Goal: Task Accomplishment & Management: Manage account settings

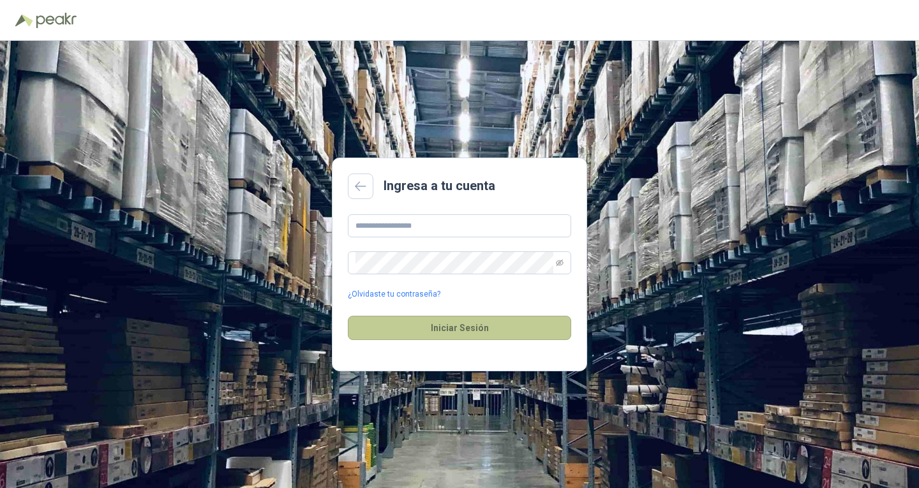
click at [438, 327] on button "Iniciar Sesión" at bounding box center [459, 328] width 223 height 24
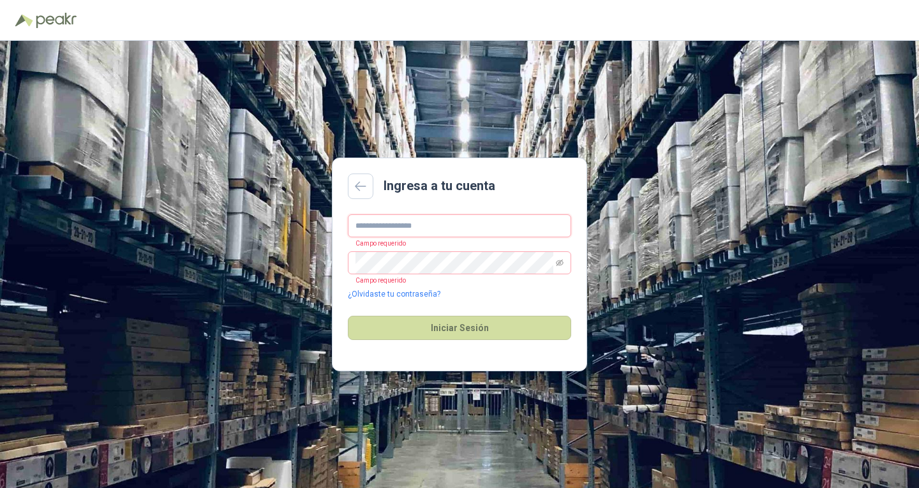
click at [402, 220] on input "text" at bounding box center [459, 225] width 223 height 23
click at [401, 219] on input "text" at bounding box center [459, 225] width 223 height 23
type input "**********"
click at [348, 316] on button "Iniciar Sesión" at bounding box center [459, 328] width 223 height 24
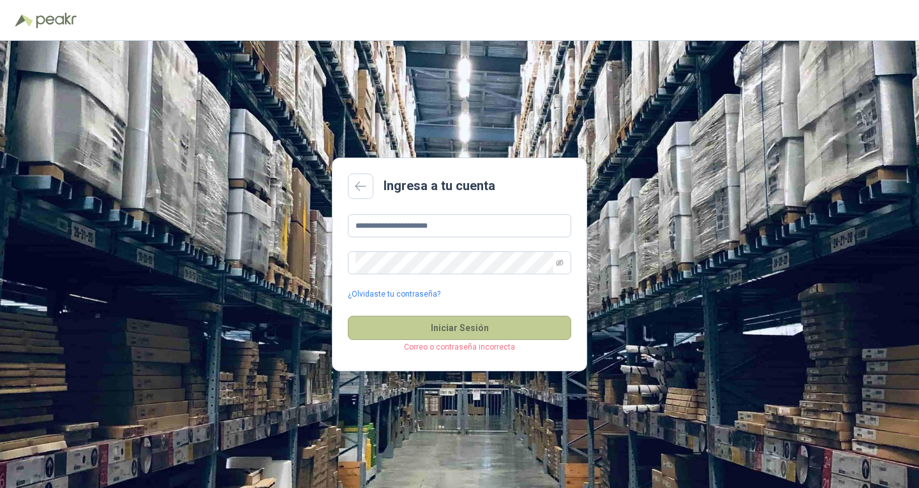
click at [504, 335] on button "Iniciar Sesión" at bounding box center [459, 328] width 223 height 24
click at [393, 298] on link "¿Olvidaste tu contraseña?" at bounding box center [394, 295] width 93 height 12
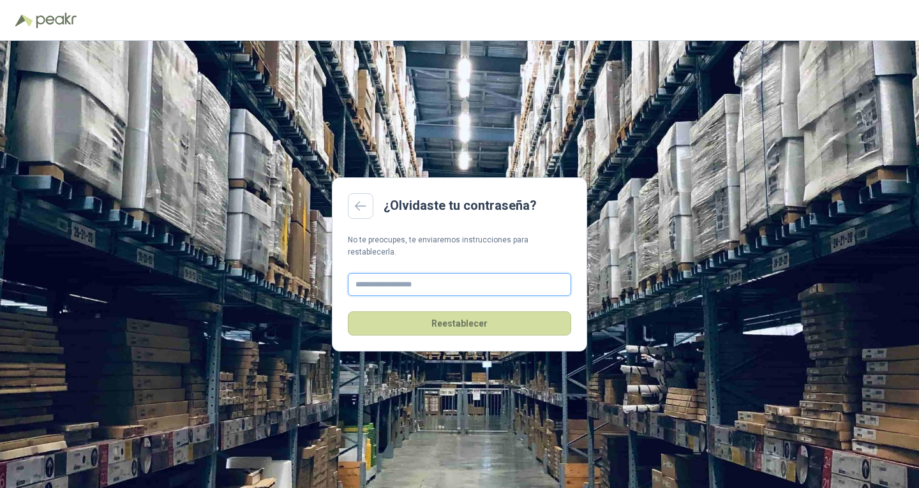
click at [394, 276] on input "text" at bounding box center [459, 284] width 223 height 23
type input "**********"
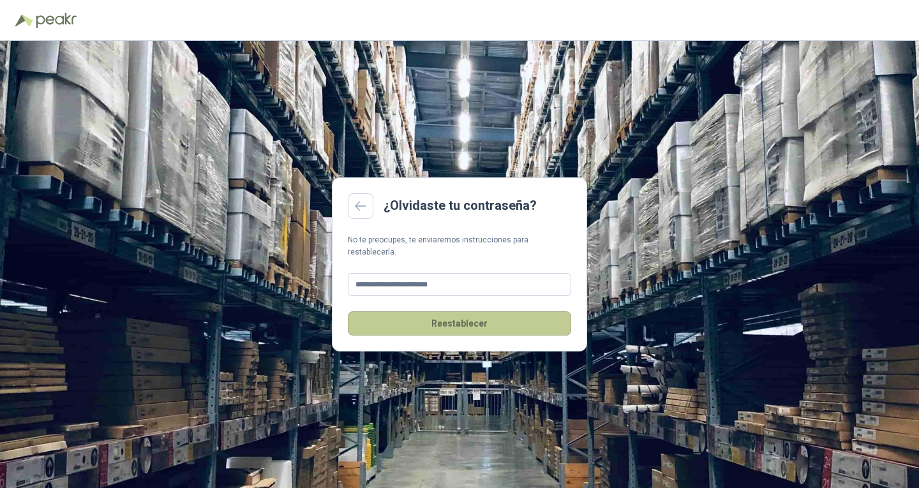
click at [444, 321] on button "Reestablecer" at bounding box center [459, 323] width 223 height 24
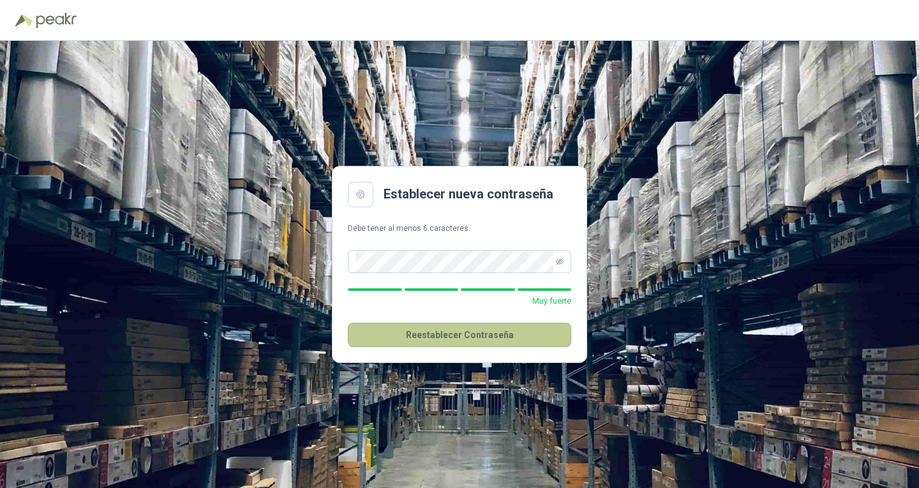
click at [454, 336] on button "Reestablecer Contraseña" at bounding box center [459, 335] width 223 height 24
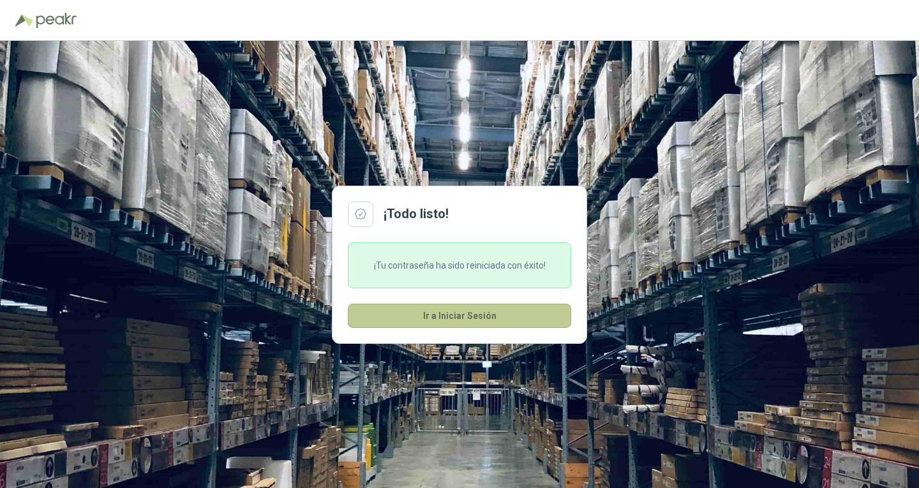
click at [451, 319] on button "Ir a Iniciar Sesión" at bounding box center [459, 316] width 223 height 24
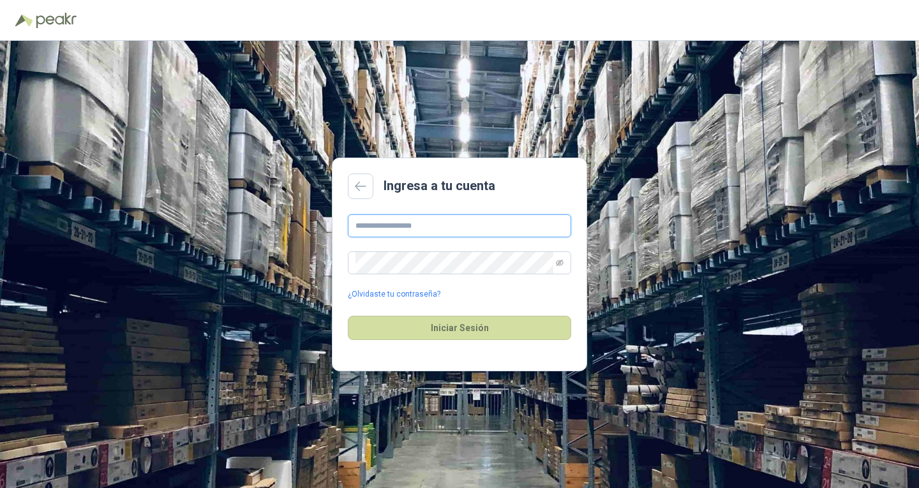
click at [448, 218] on input "text" at bounding box center [459, 225] width 223 height 23
type input "**********"
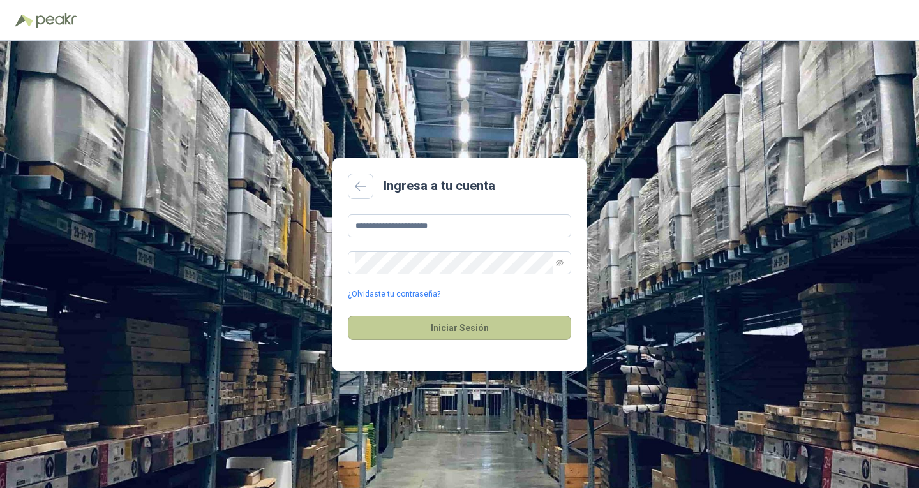
click at [479, 332] on button "Iniciar Sesión" at bounding box center [459, 328] width 223 height 24
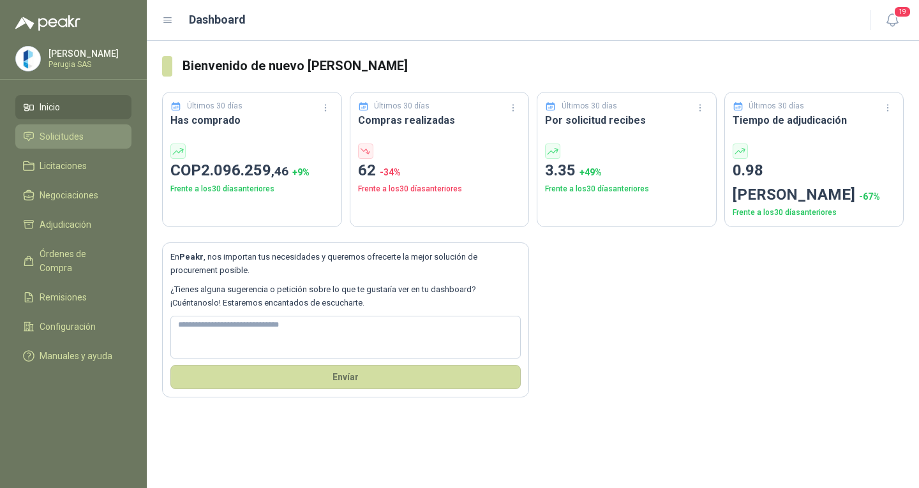
click at [56, 144] on span "Solicitudes" at bounding box center [62, 137] width 44 height 14
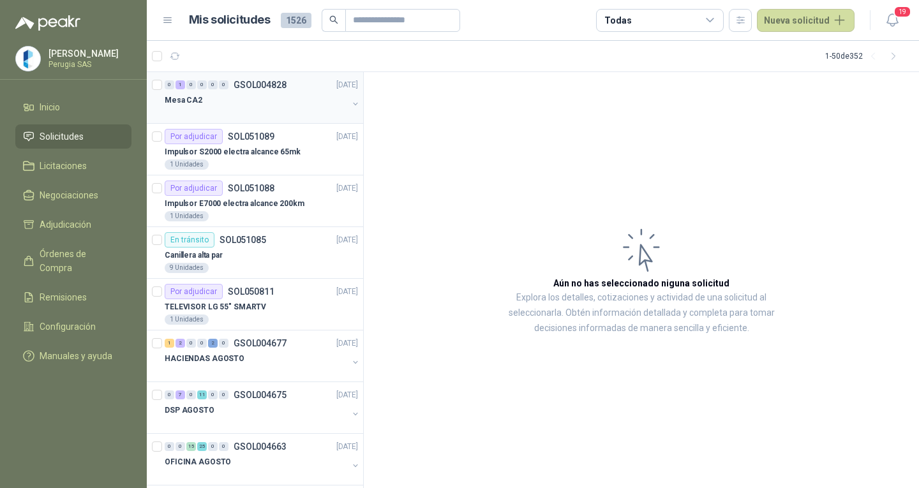
click at [269, 93] on div "Mesa CA2" at bounding box center [256, 100] width 183 height 15
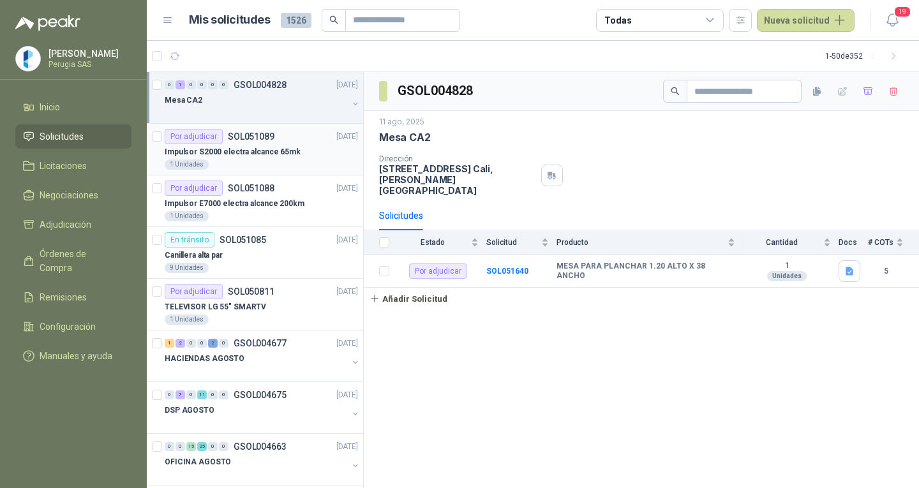
click at [276, 148] on p "Impulsor S2000 electra alcance 65mk" at bounding box center [233, 152] width 136 height 12
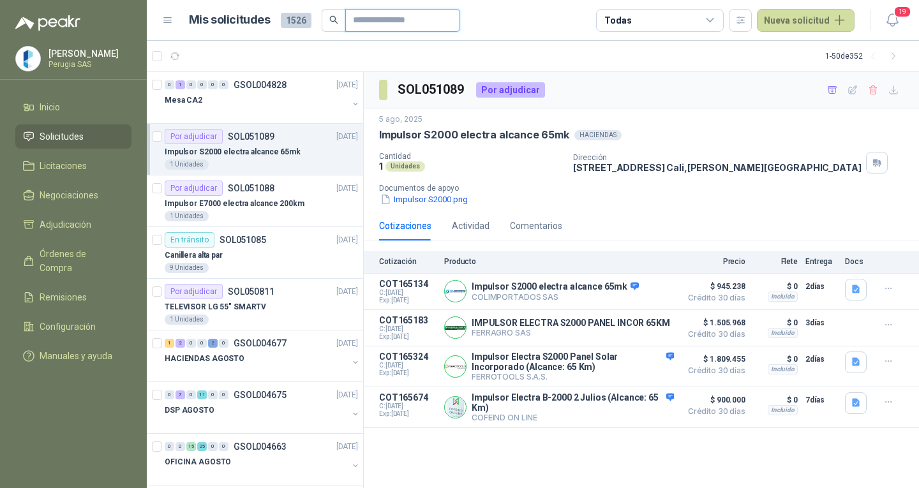
click at [369, 16] on input "text" at bounding box center [397, 21] width 89 height 22
type input "*********"
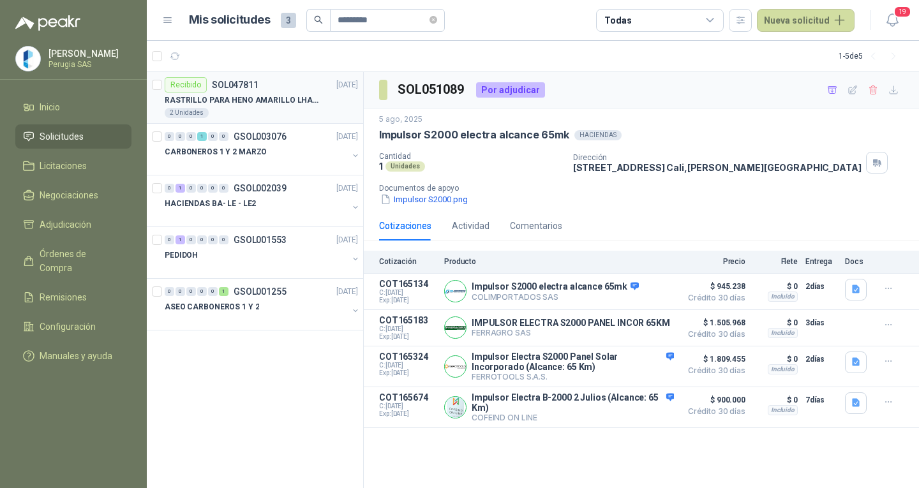
click at [241, 112] on div "2 Unidades" at bounding box center [261, 113] width 193 height 10
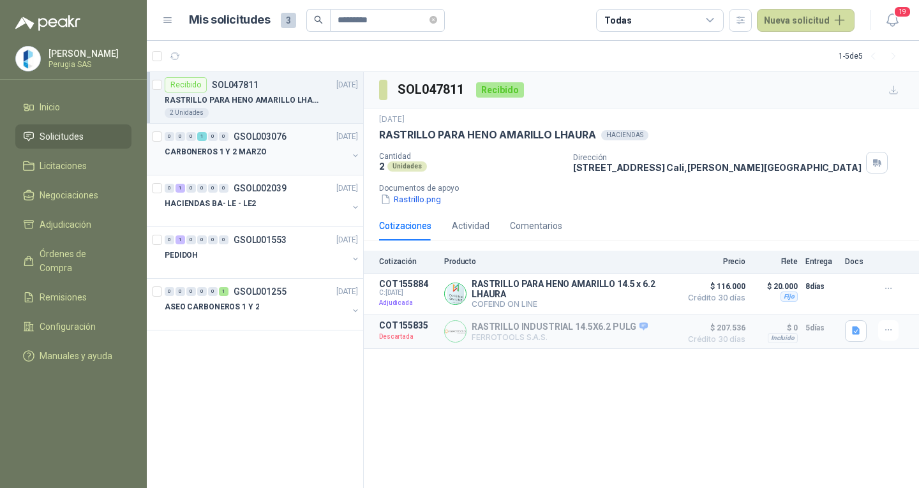
click at [275, 149] on div "CARBONEROS 1 Y 2 MARZO" at bounding box center [256, 151] width 183 height 15
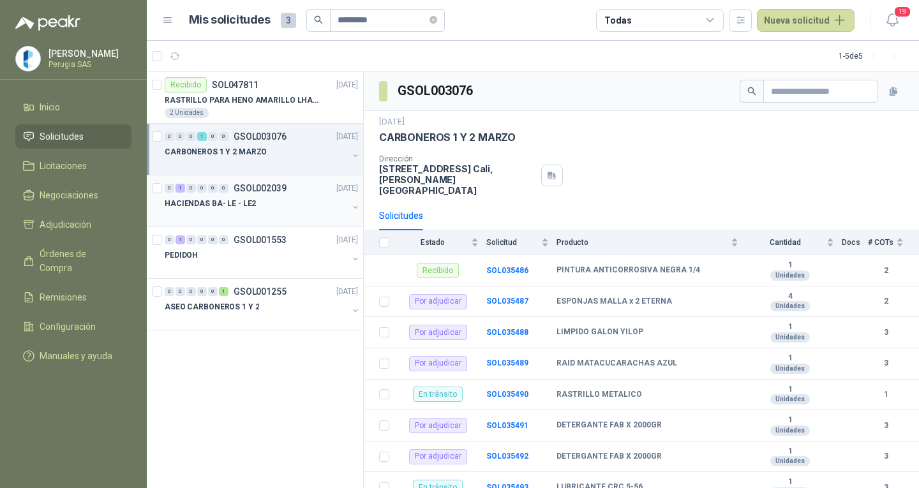
click at [257, 197] on div "HACIENDAS BA- LE - LE2" at bounding box center [256, 203] width 183 height 15
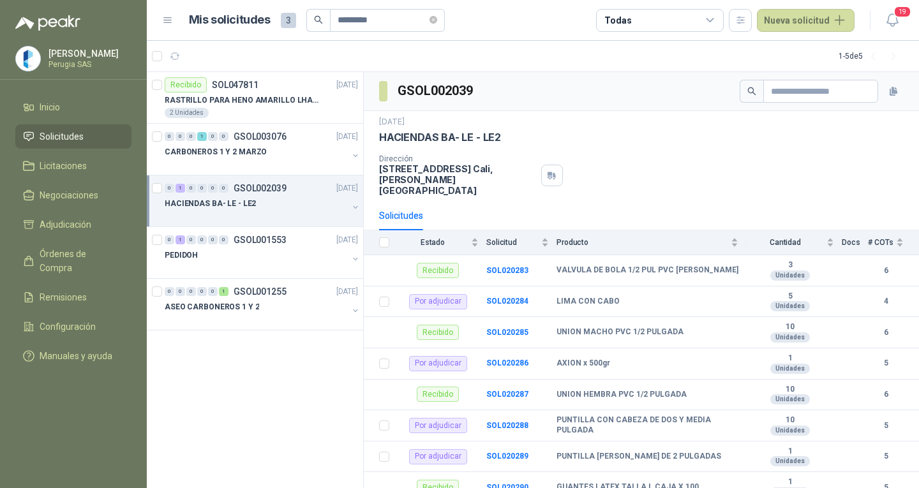
click at [257, 197] on div "HACIENDAS BA- LE - LE2" at bounding box center [256, 203] width 183 height 15
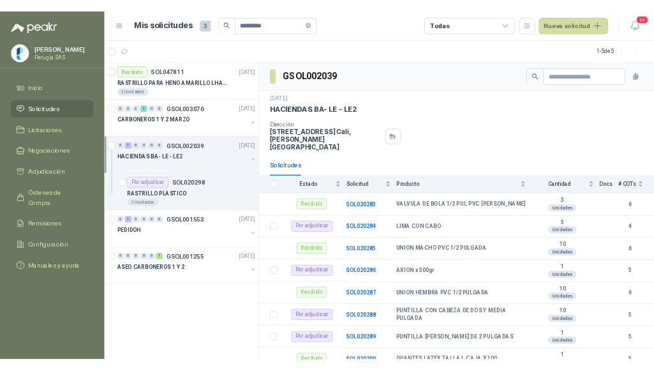
scroll to position [1, 0]
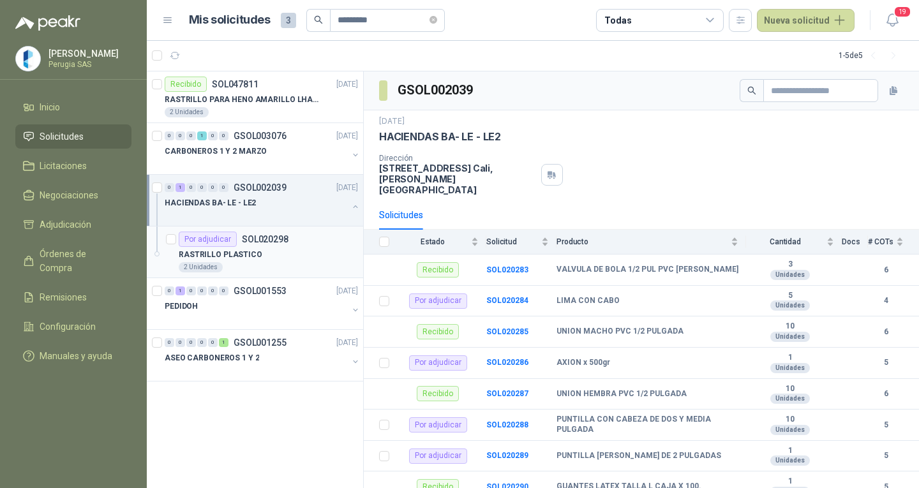
click at [276, 239] on p "SOL020298" at bounding box center [265, 239] width 47 height 9
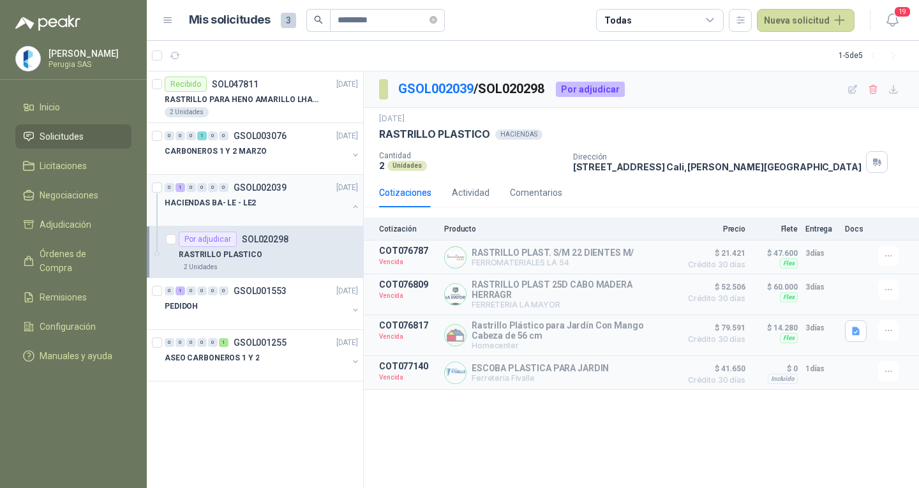
click at [279, 197] on div "HACIENDAS BA- LE - LE2" at bounding box center [256, 202] width 183 height 15
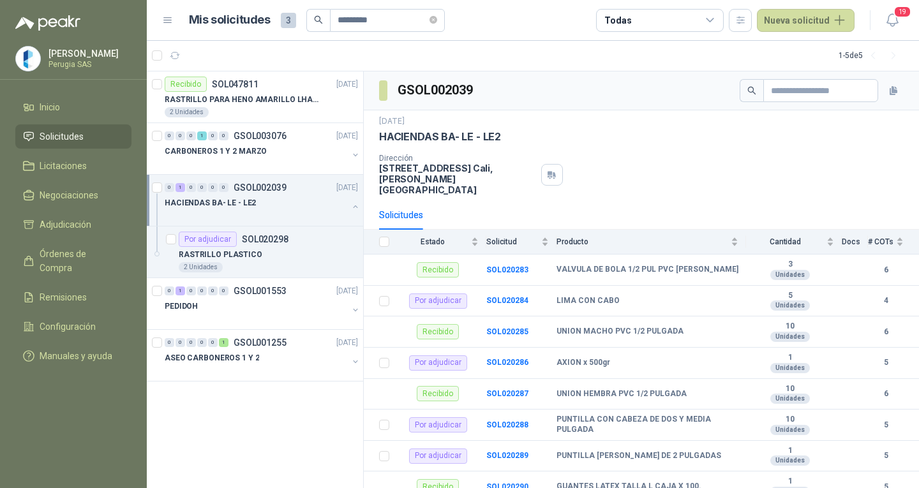
drag, startPoint x: 445, startPoint y: 21, endPoint x: 398, endPoint y: 1, distance: 50.9
click at [445, 21] on span "*********" at bounding box center [387, 20] width 115 height 23
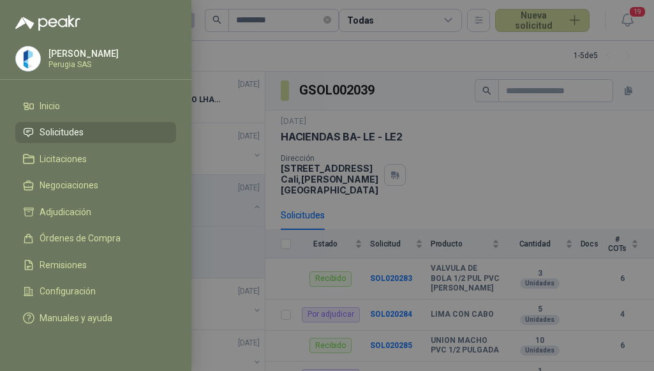
click at [456, 179] on div at bounding box center [327, 185] width 654 height 371
